Goal: Transaction & Acquisition: Purchase product/service

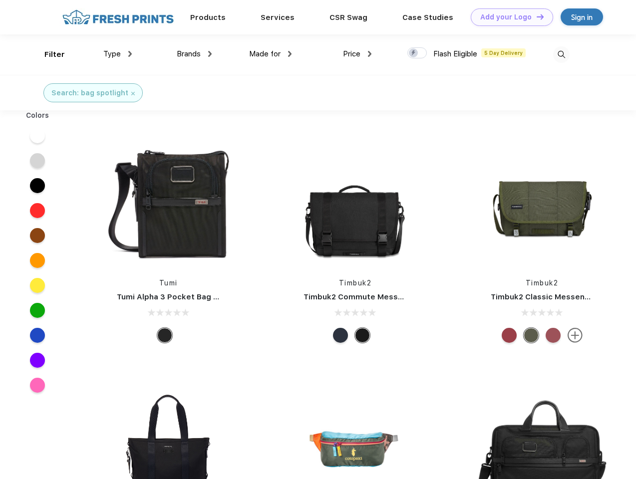
scroll to position [0, 0]
click at [508, 17] on link "Add your Logo Design Tool" at bounding box center [512, 16] width 82 height 17
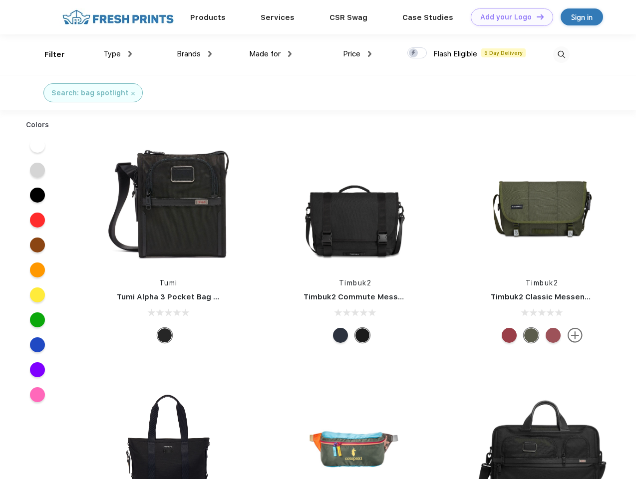
click at [0, 0] on div "Design Tool" at bounding box center [0, 0] width 0 height 0
click at [535, 16] on link "Add your Logo Design Tool" at bounding box center [512, 16] width 82 height 17
click at [48, 54] on div "Filter" at bounding box center [54, 54] width 20 height 11
click at [118, 54] on span "Type" at bounding box center [111, 53] width 17 height 9
click at [194, 54] on span "Brands" at bounding box center [189, 53] width 24 height 9
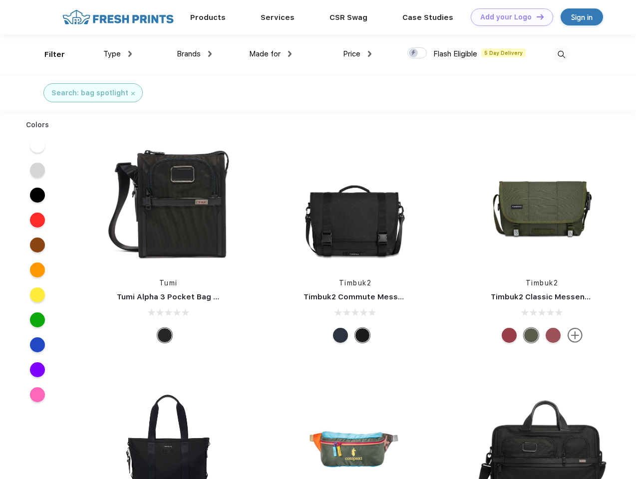
click at [270, 54] on span "Made for" at bounding box center [264, 53] width 31 height 9
click at [357, 54] on span "Price" at bounding box center [351, 53] width 17 height 9
click at [417, 53] on div at bounding box center [416, 52] width 19 height 11
click at [414, 53] on input "checkbox" at bounding box center [410, 50] width 6 height 6
click at [561, 54] on img at bounding box center [561, 54] width 16 height 16
